Goal: Task Accomplishment & Management: Use online tool/utility

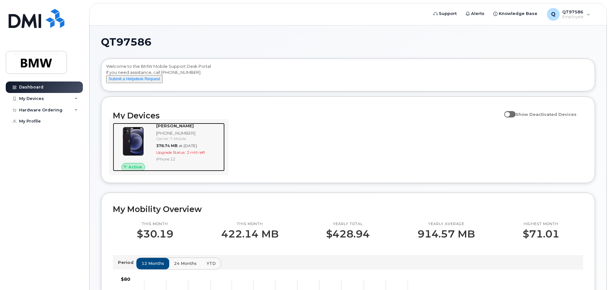
click at [188, 155] on span "2 mth left" at bounding box center [196, 152] width 18 height 5
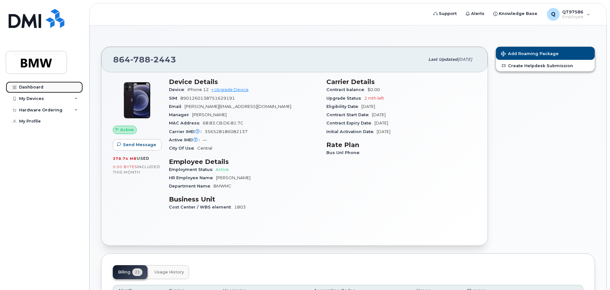
click at [38, 88] on div "Dashboard" at bounding box center [31, 87] width 24 height 5
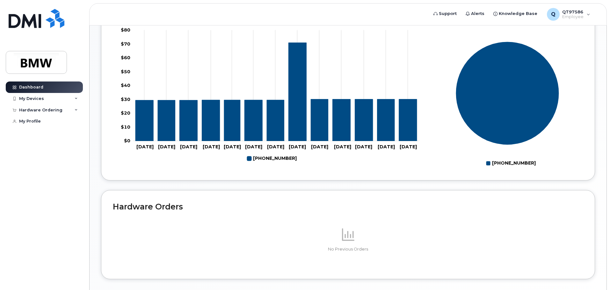
scroll to position [158, 0]
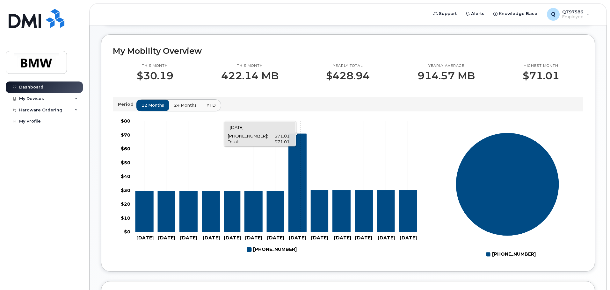
click at [300, 165] on icon "864-788-2443" at bounding box center [297, 183] width 18 height 98
click at [80, 110] on div "Hardware Ordering" at bounding box center [44, 109] width 77 height 11
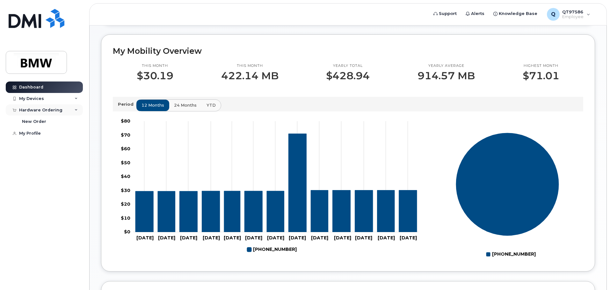
click at [80, 110] on div "Hardware Ordering" at bounding box center [44, 109] width 77 height 11
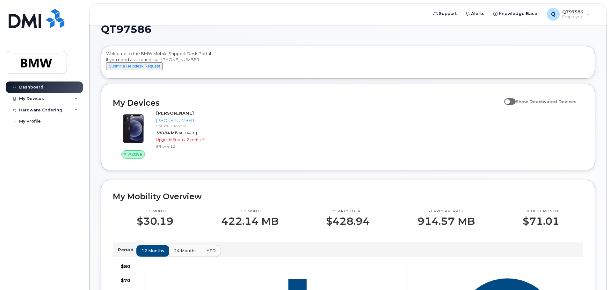
scroll to position [0, 0]
